Goal: Task Accomplishment & Management: Manage account settings

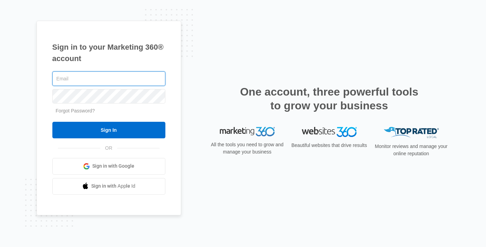
type input "[EMAIL_ADDRESS][DOMAIN_NAME]"
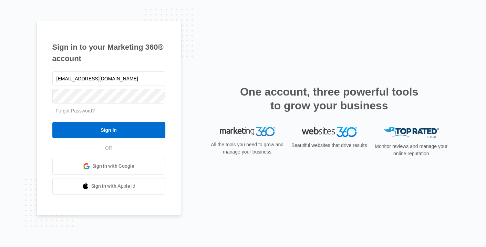
click at [102, 130] on input "Sign In" at bounding box center [108, 130] width 113 height 17
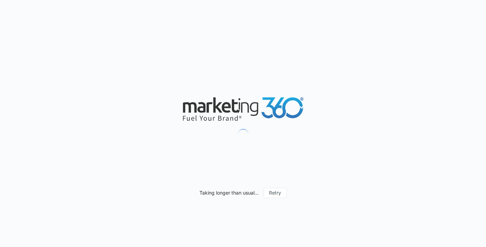
scroll to position [274, 0]
